Goal: Task Accomplishment & Management: Manage account settings

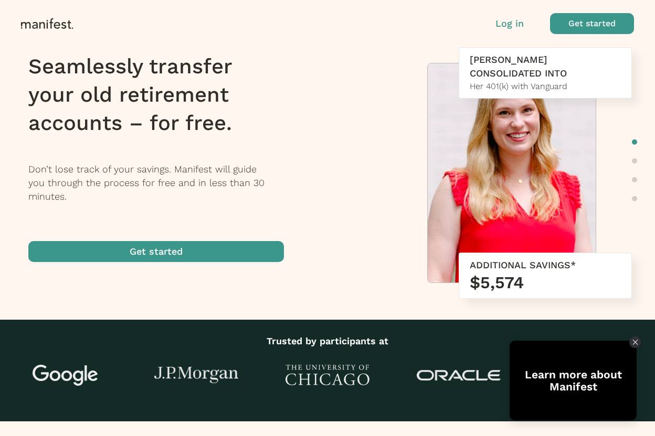
click at [521, 23] on p "Log in" at bounding box center [509, 24] width 28 height 14
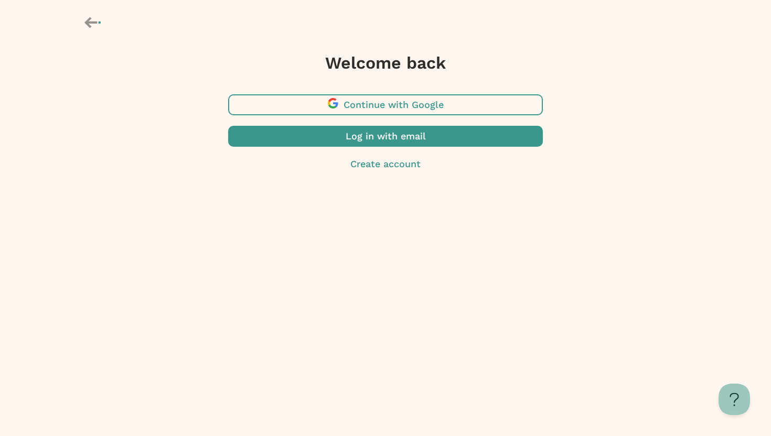
click at [404, 101] on span "button" at bounding box center [385, 104] width 315 height 21
